Goal: Entertainment & Leisure: Consume media (video, audio)

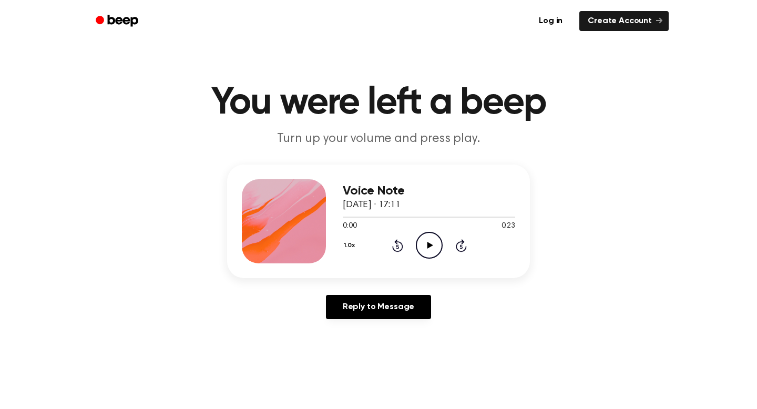
click at [427, 246] on icon at bounding box center [430, 245] width 6 height 7
click at [428, 244] on icon at bounding box center [430, 245] width 6 height 7
click at [348, 217] on div at bounding box center [429, 217] width 173 height 1
click at [434, 247] on icon "Play Audio" at bounding box center [429, 245] width 27 height 27
click at [424, 247] on icon "Pause Audio" at bounding box center [429, 245] width 27 height 27
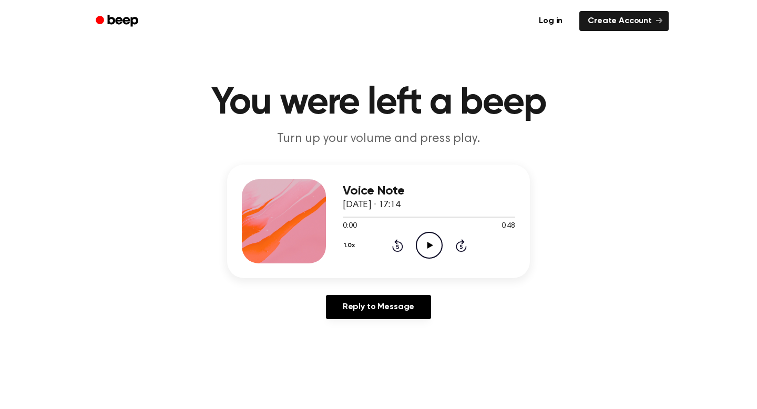
click at [426, 241] on icon "Play Audio" at bounding box center [429, 245] width 27 height 27
click at [428, 238] on icon "Pause Audio" at bounding box center [429, 245] width 27 height 27
click at [431, 244] on icon "Play Audio" at bounding box center [429, 245] width 27 height 27
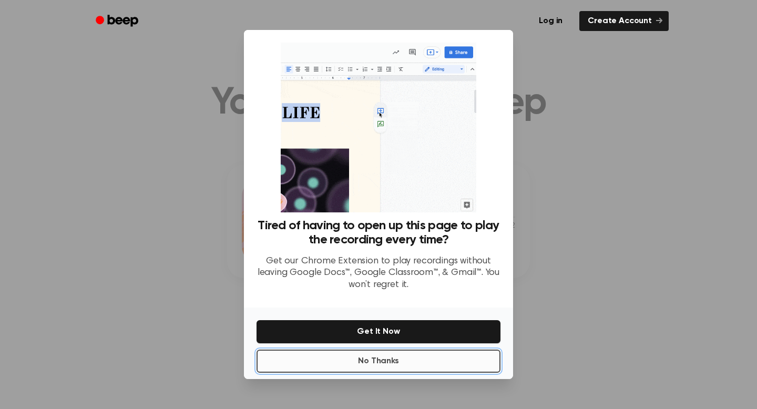
click at [369, 363] on button "No Thanks" at bounding box center [379, 361] width 244 height 23
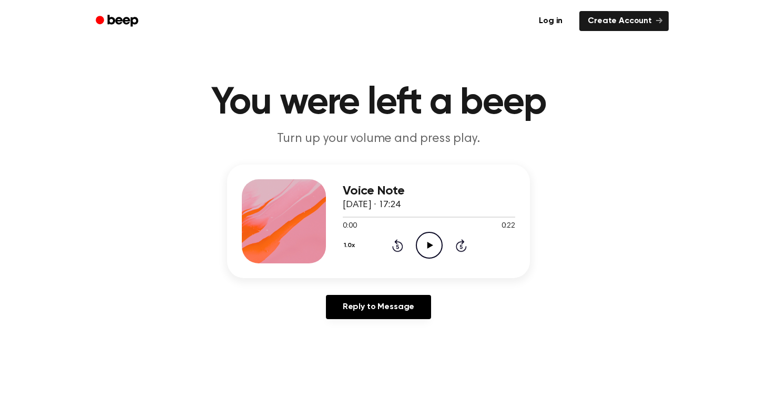
click at [426, 244] on icon "Play Audio" at bounding box center [429, 245] width 27 height 27
click at [431, 240] on icon "Play Audio" at bounding box center [429, 245] width 27 height 27
click at [424, 247] on icon "Play Audio" at bounding box center [429, 245] width 27 height 27
